Goal: Task Accomplishment & Management: Use online tool/utility

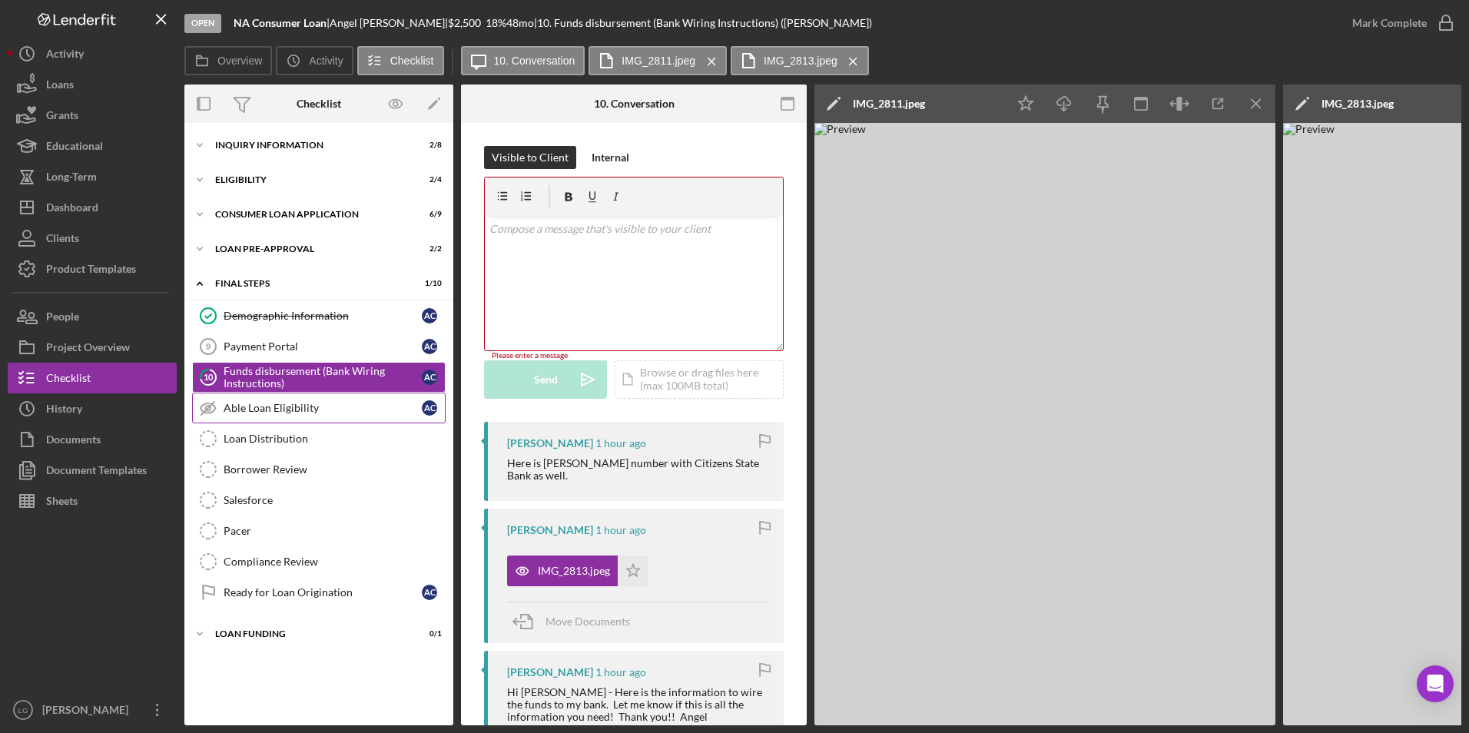
scroll to position [77, 0]
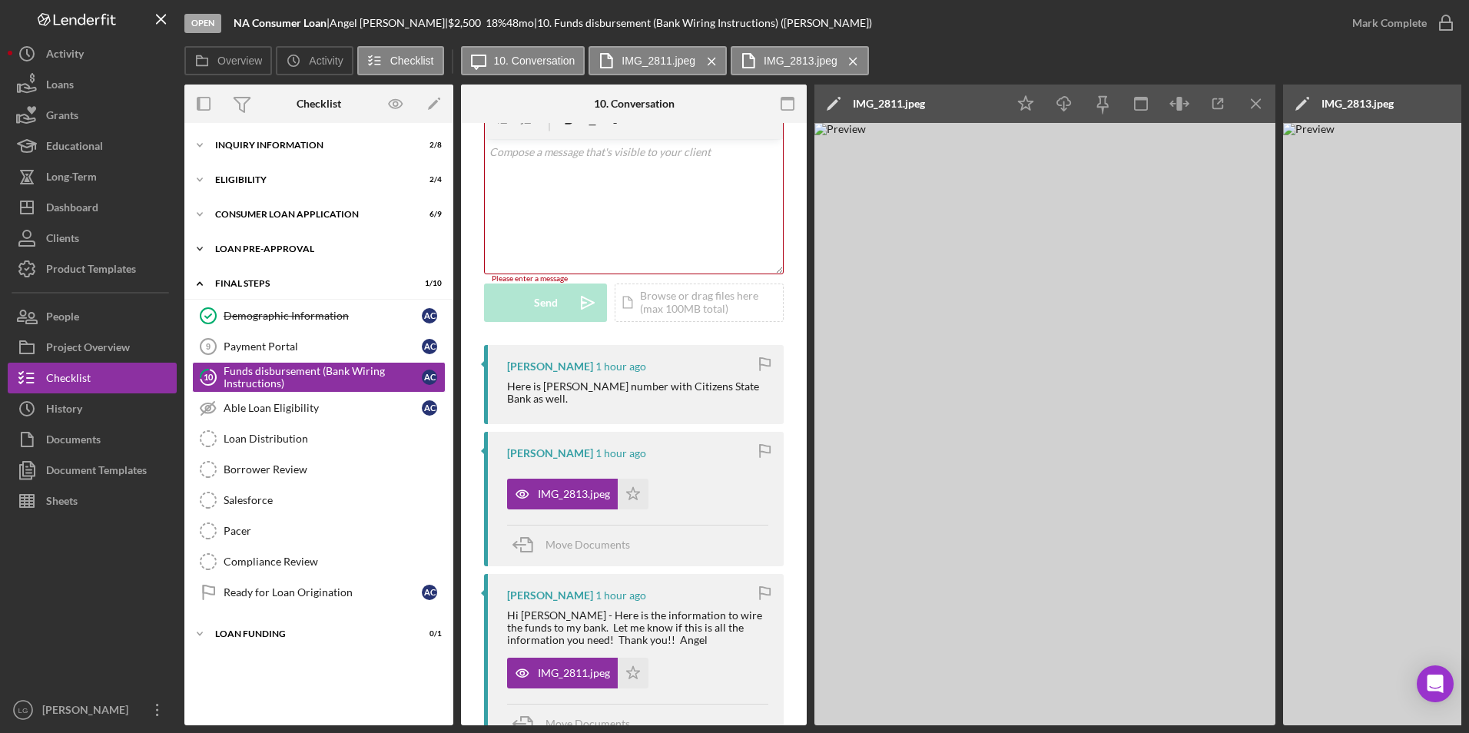
drag, startPoint x: 267, startPoint y: 251, endPoint x: 280, endPoint y: 262, distance: 16.9
click at [267, 251] on div "Loan Pre-Approval" at bounding box center [324, 248] width 219 height 9
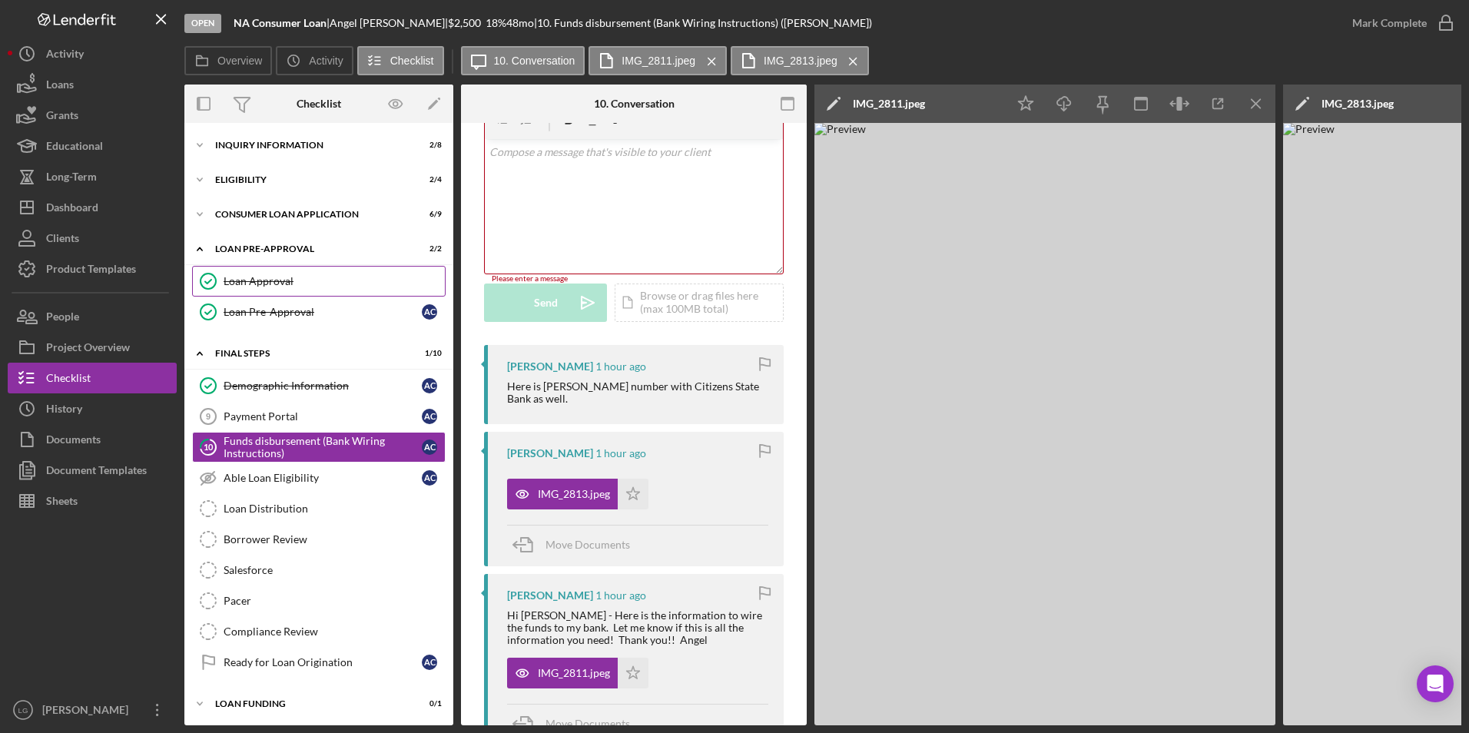
click at [284, 286] on div "Loan Approval" at bounding box center [334, 281] width 221 height 12
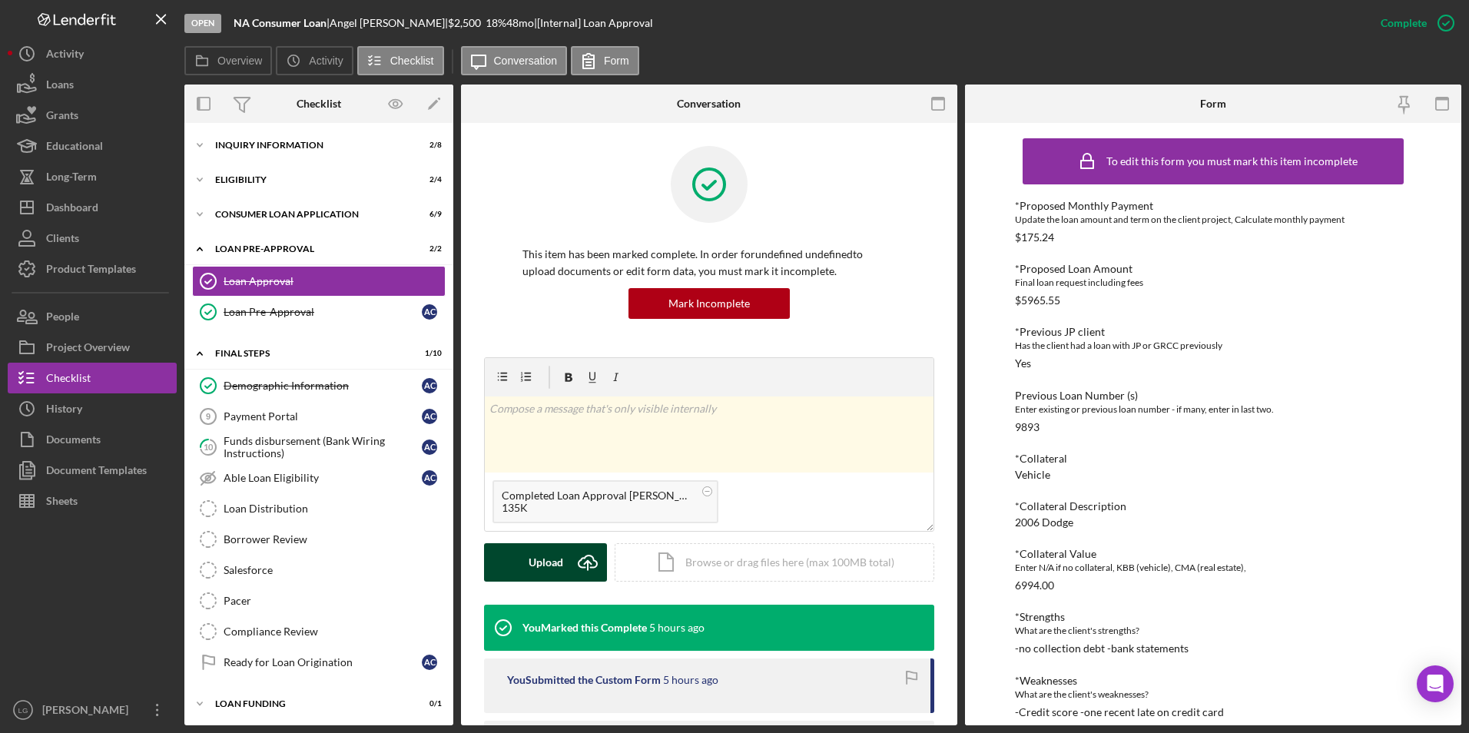
click at [528, 559] on button "Upload Icon/Upload" at bounding box center [545, 562] width 123 height 38
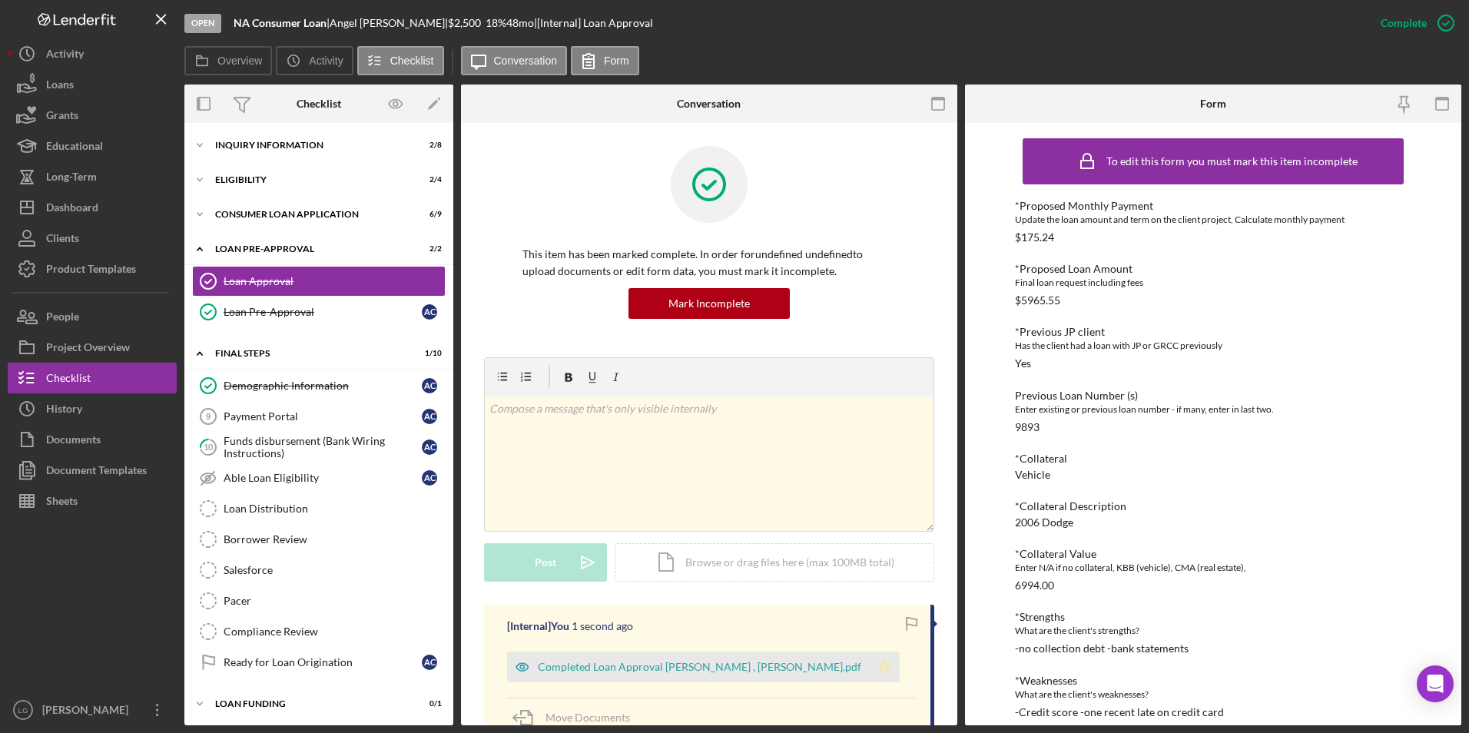
click at [869, 675] on icon "Icon/Star" at bounding box center [884, 667] width 31 height 31
drag, startPoint x: 1076, startPoint y: 424, endPoint x: 993, endPoint y: 422, distance: 83.8
click at [993, 422] on div "To edit this form you must mark this item incomplete *Proposed Monthly Payment …" at bounding box center [1213, 424] width 496 height 602
drag, startPoint x: 993, startPoint y: 422, endPoint x: 1013, endPoint y: 425, distance: 21.0
copy div "9893"
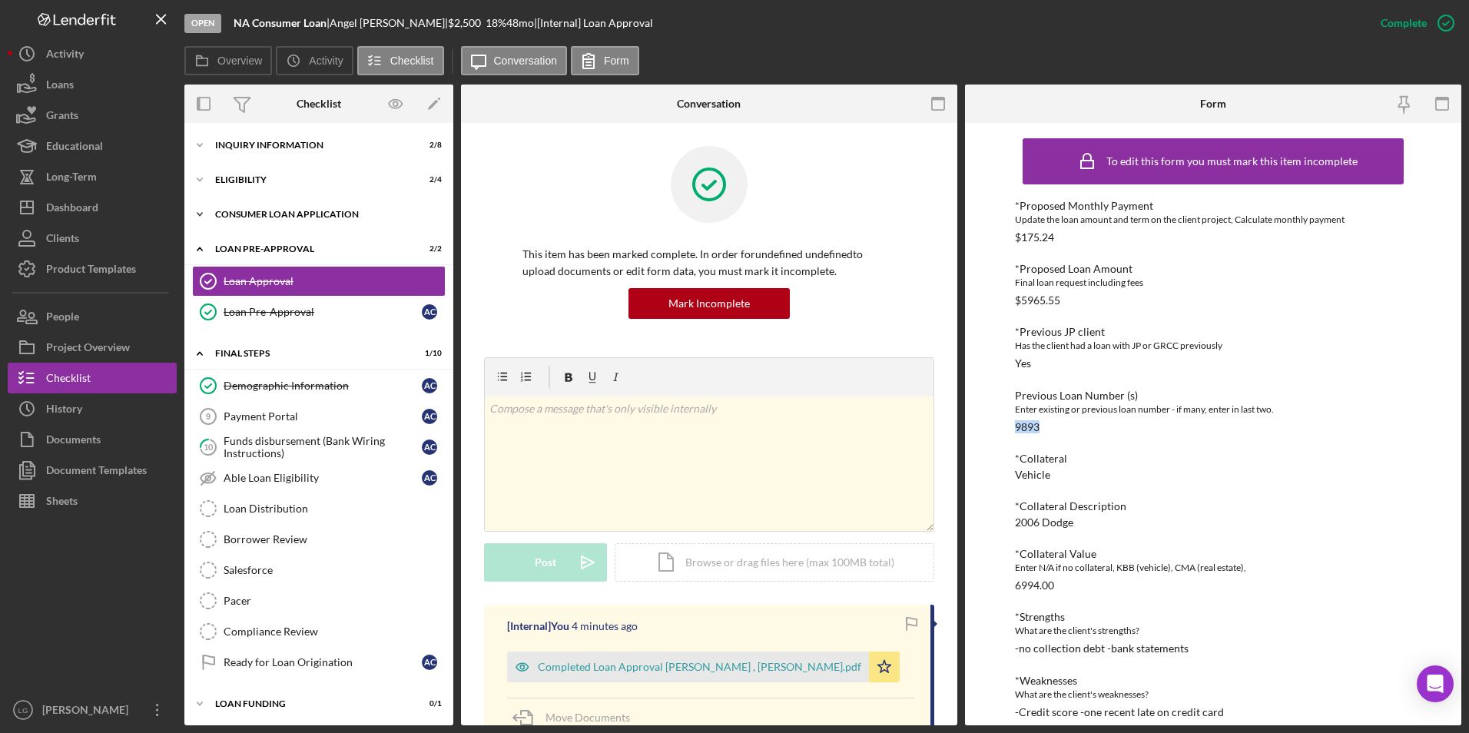
click at [235, 214] on div "Consumer Loan Application" at bounding box center [324, 214] width 219 height 9
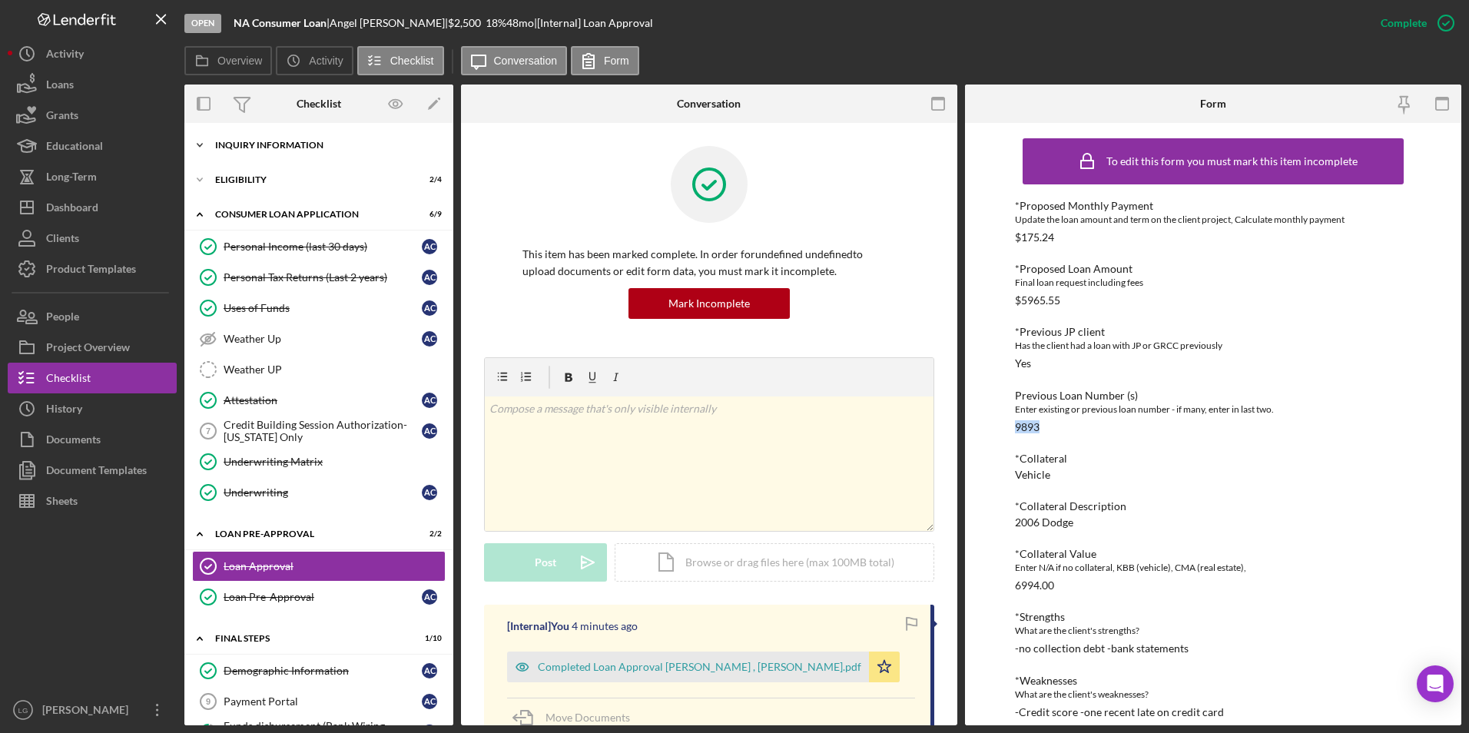
drag, startPoint x: 223, startPoint y: 180, endPoint x: 224, endPoint y: 151, distance: 29.2
click at [223, 178] on div "Eligibility" at bounding box center [309, 179] width 188 height 9
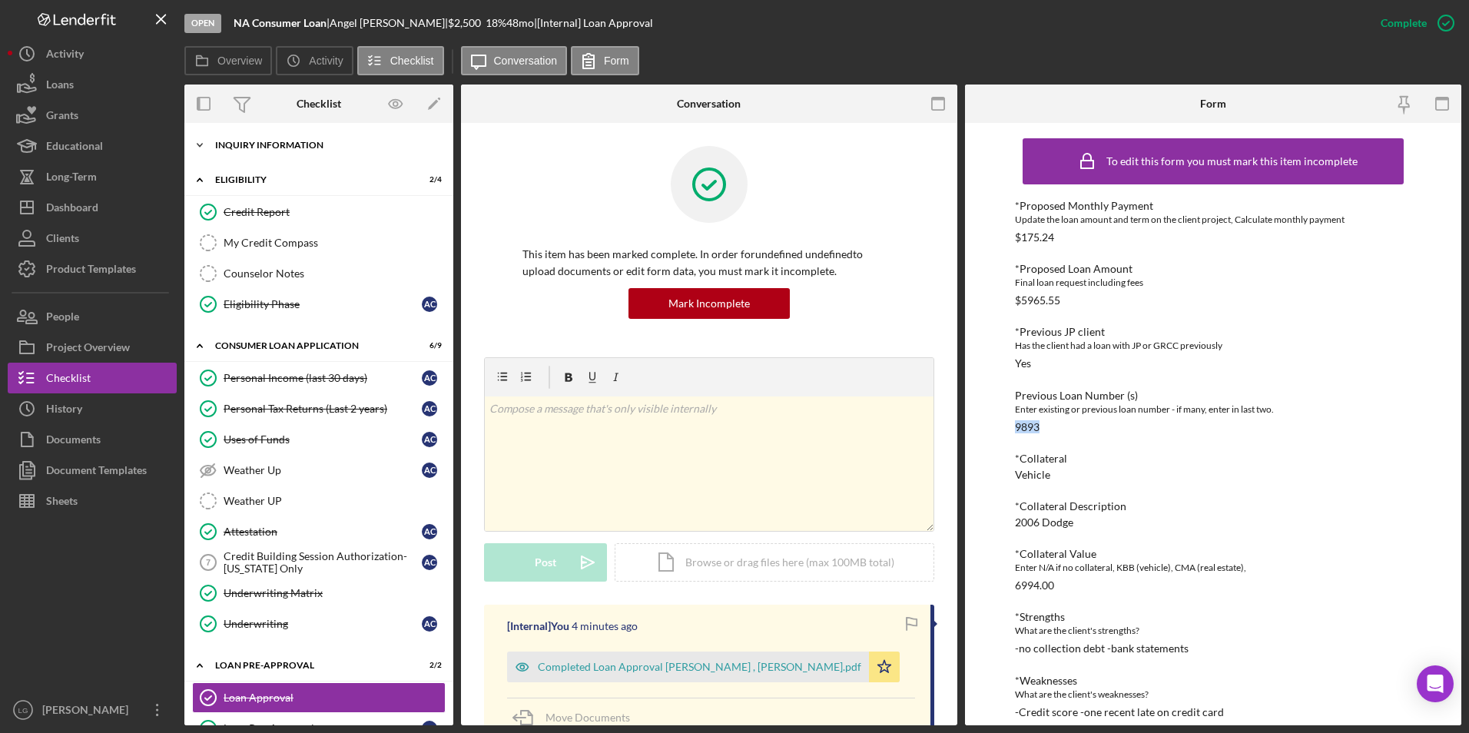
click at [224, 145] on div "Inquiry Information" at bounding box center [324, 145] width 219 height 9
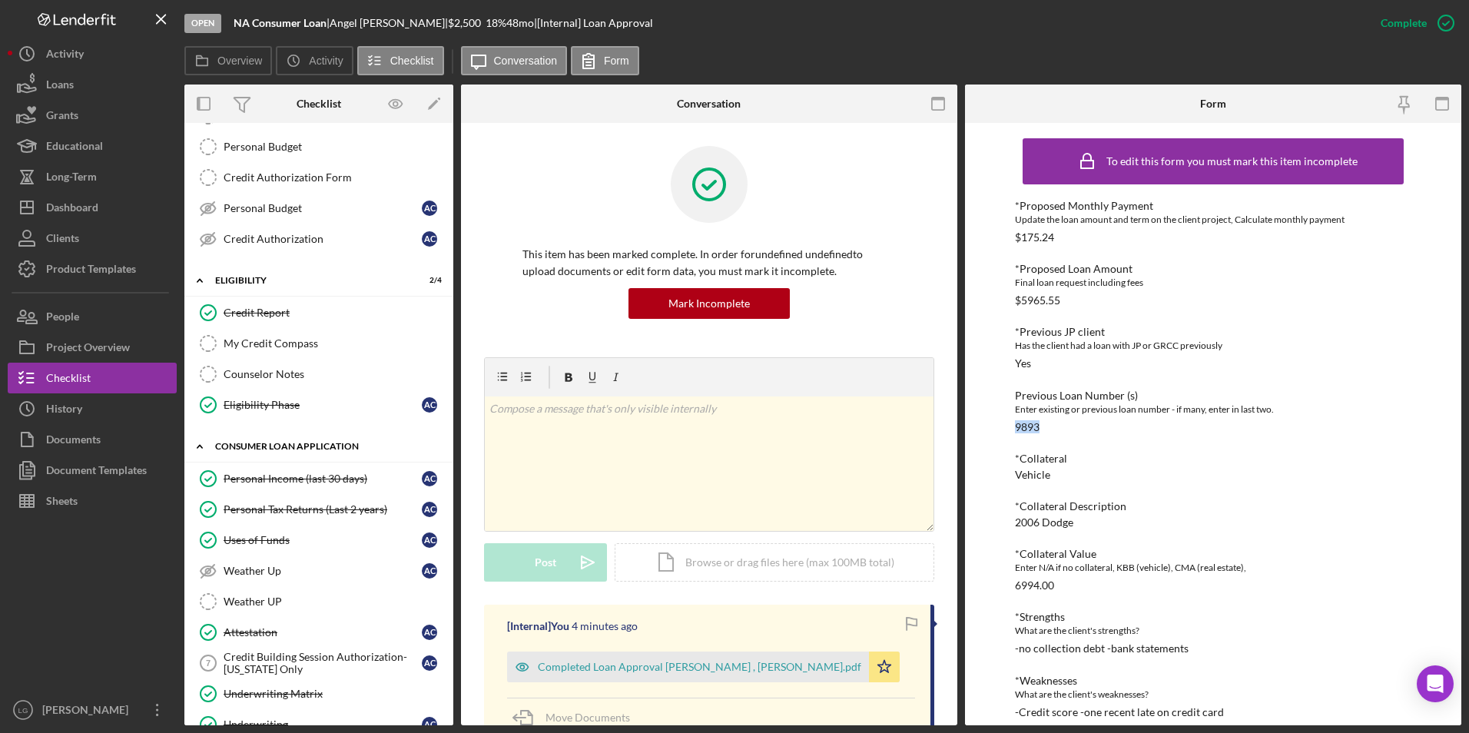
scroll to position [384, 0]
